Goal: Transaction & Acquisition: Purchase product/service

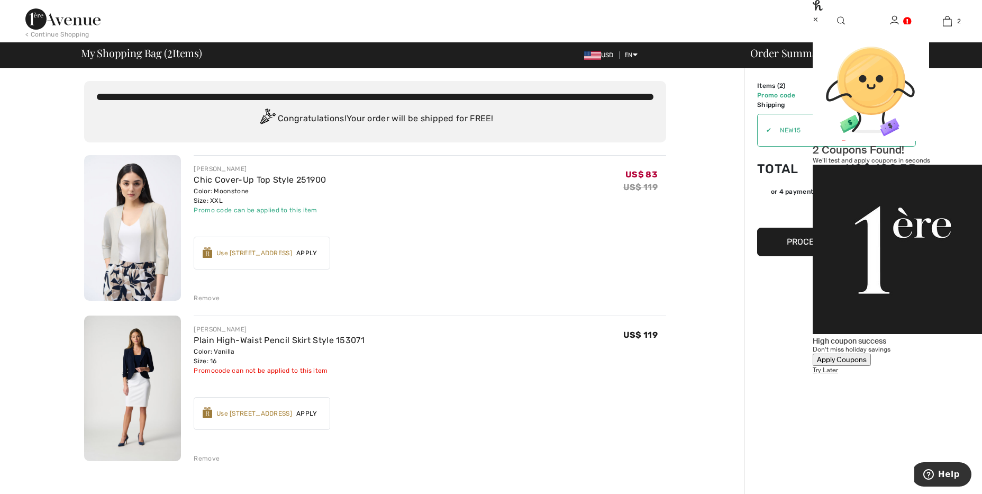
click at [800, 248] on button "Proceed to Summary" at bounding box center [836, 242] width 159 height 29
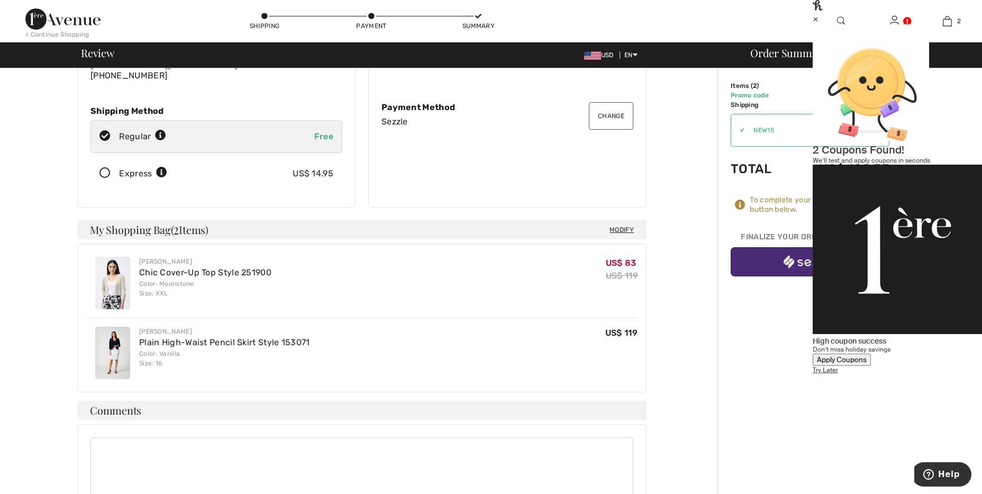
scroll to position [147, 0]
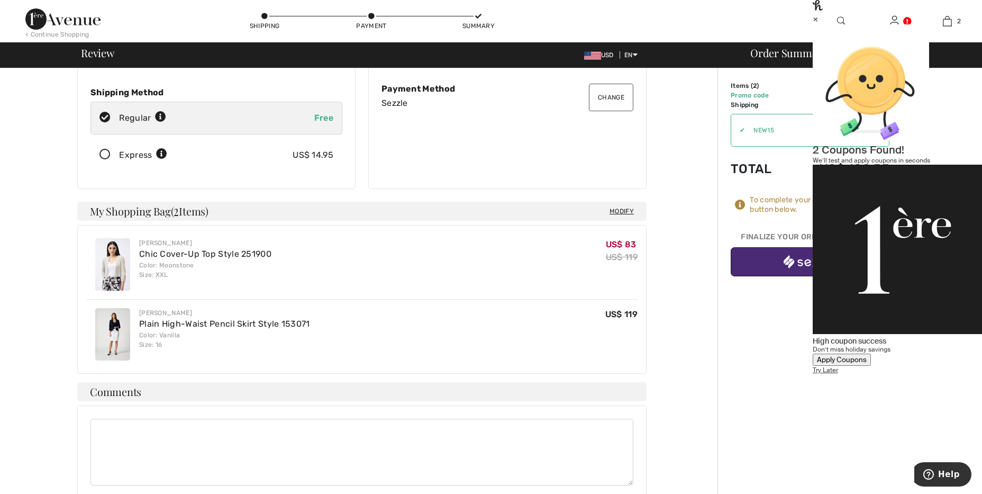
click at [867, 355] on div "Apply Coupons" at bounding box center [842, 359] width 50 height 9
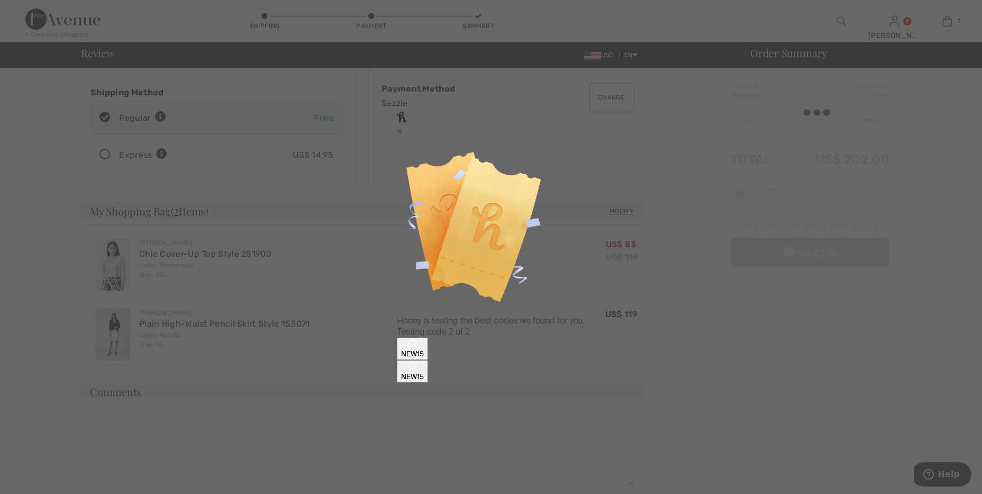
type input "NEW15"
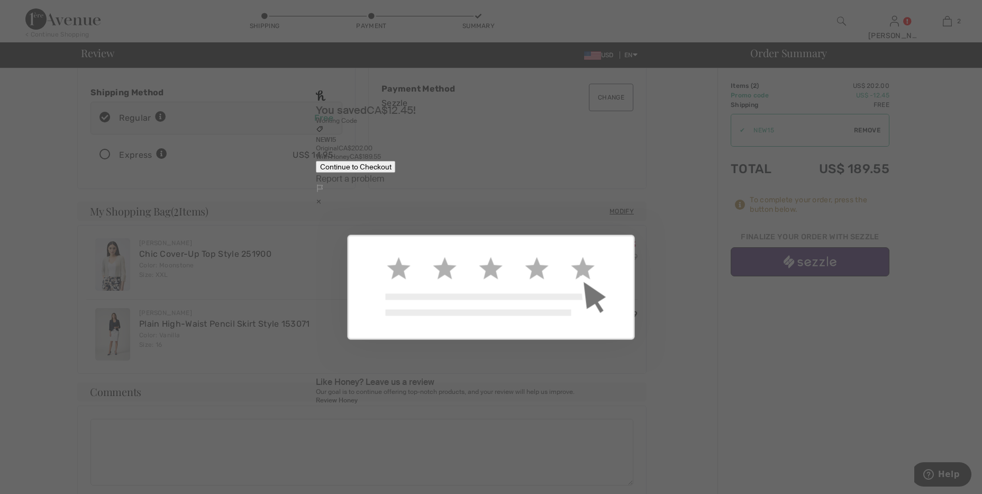
click at [396, 173] on button "Continue to Checkout" at bounding box center [356, 166] width 80 height 12
